Goal: Transaction & Acquisition: Purchase product/service

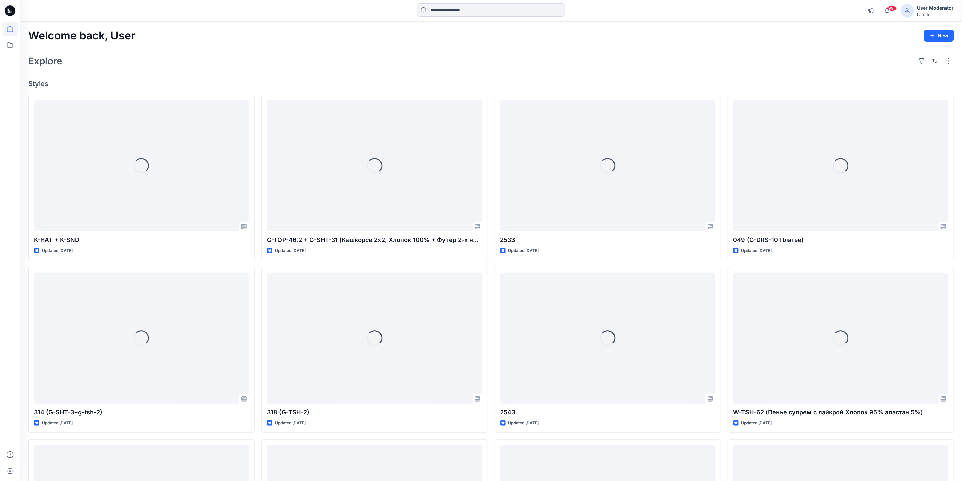
click at [436, 2] on div "99+ Notifications Your style K-HAT + K-SND is ready 1 new Colorways [DATE] 12:2…" at bounding box center [491, 11] width 942 height 22
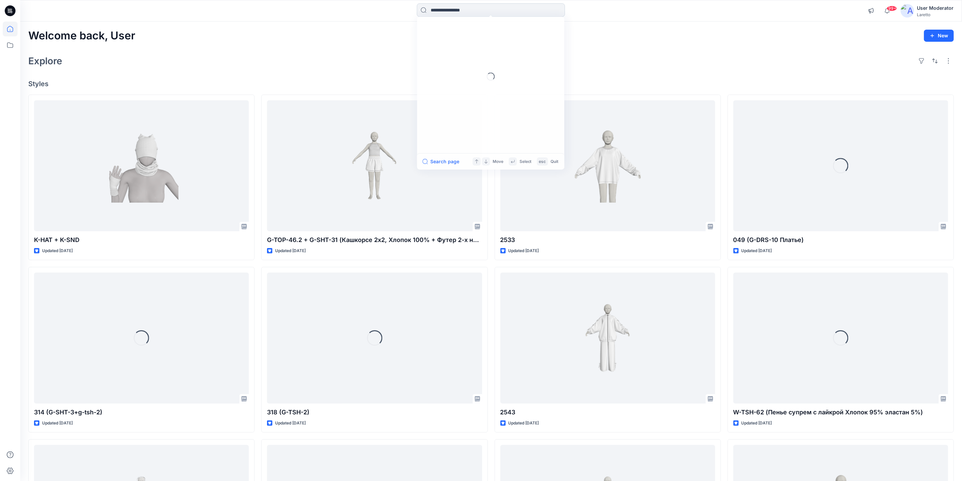
click at [438, 7] on input at bounding box center [491, 9] width 148 height 13
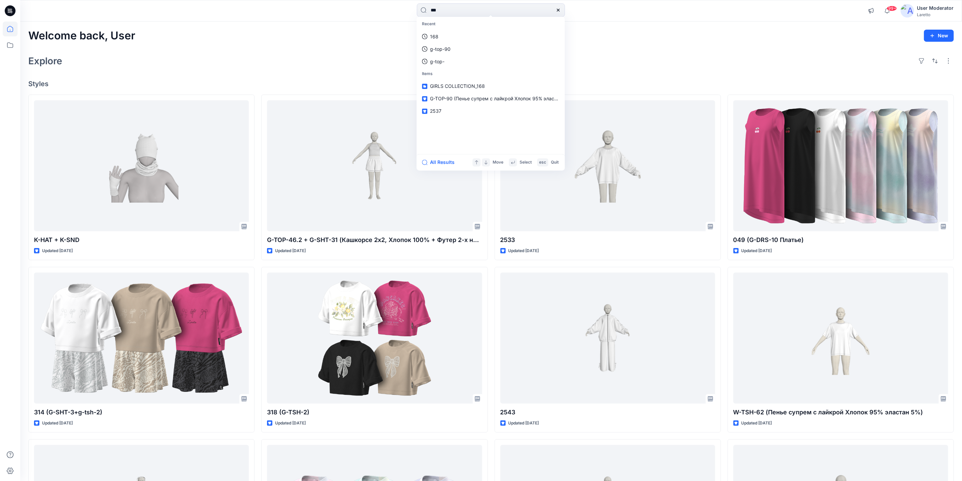
type input "****"
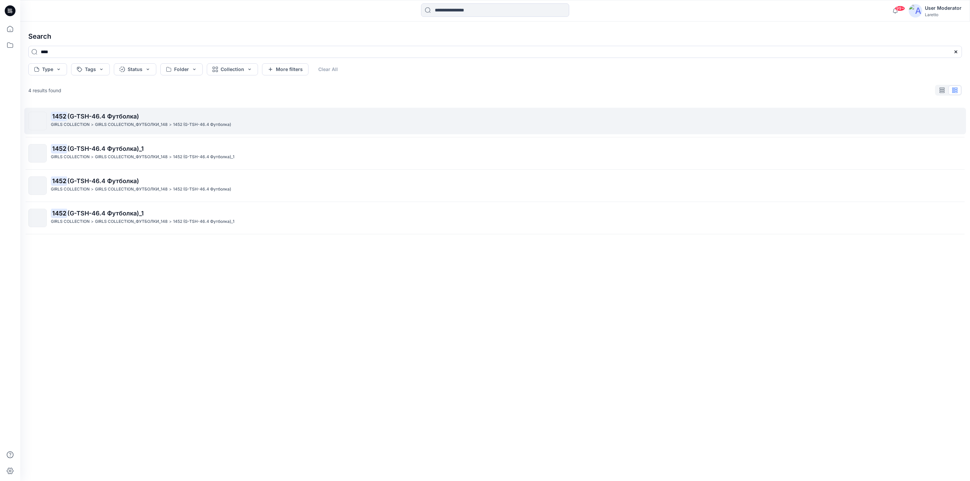
click at [138, 110] on link "1452 (G-TSH-46.4 Футболка) GIRLS COLLECTION > GIRLS COLLECTION_ФУТБОЛКИ_148 > 1…" at bounding box center [494, 121] width 941 height 27
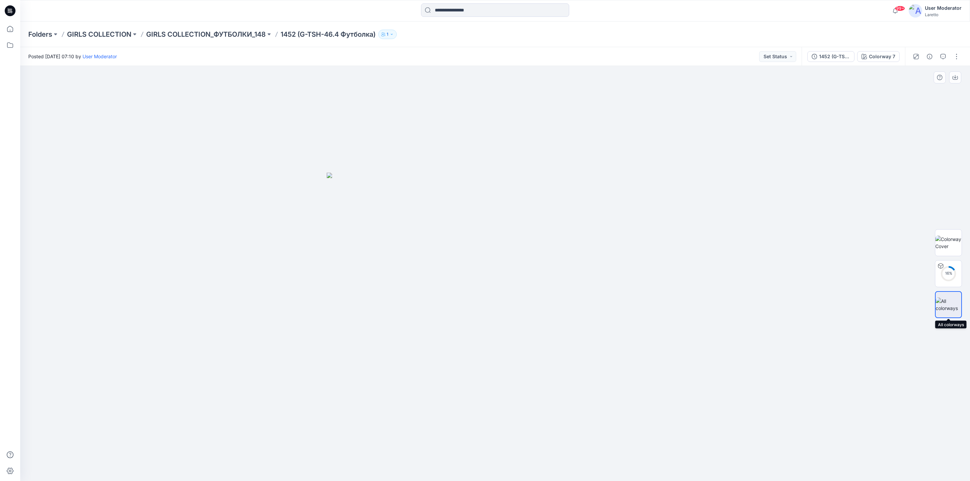
click at [943, 307] on img at bounding box center [948, 305] width 26 height 14
click at [941, 243] on img at bounding box center [948, 243] width 26 height 14
click at [948, 304] on img at bounding box center [948, 305] width 26 height 14
